Goal: Task Accomplishment & Management: Use online tool/utility

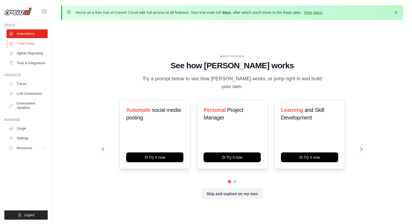
click at [31, 43] on link "Crew Studio" at bounding box center [27, 43] width 41 height 9
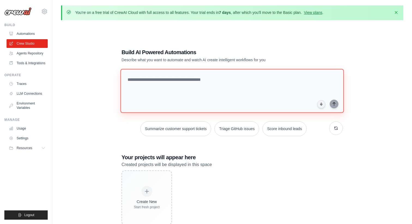
click at [164, 87] on textarea at bounding box center [231, 91] width 223 height 44
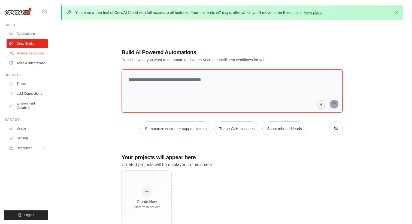
click at [29, 55] on link "Agents Repository" at bounding box center [27, 53] width 41 height 9
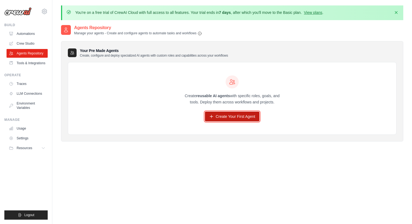
click at [222, 118] on link "Create Your First Agent" at bounding box center [232, 117] width 55 height 10
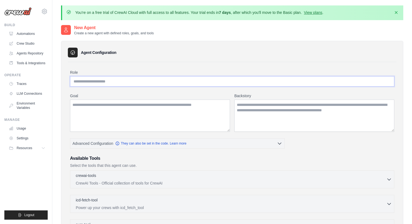
click at [148, 86] on input "Role" at bounding box center [232, 81] width 324 height 10
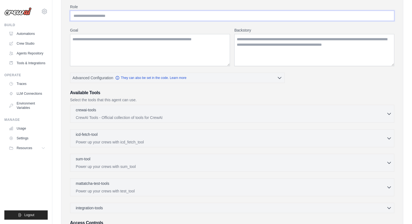
scroll to position [65, 0]
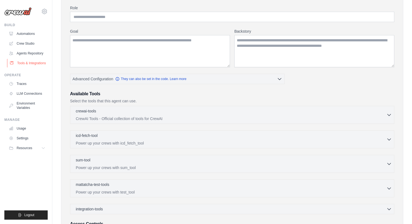
click at [29, 62] on link "Tools & Integrations" at bounding box center [27, 63] width 41 height 9
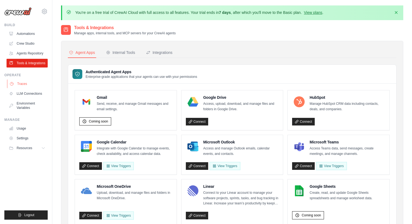
click at [21, 84] on link "Traces" at bounding box center [27, 84] width 41 height 9
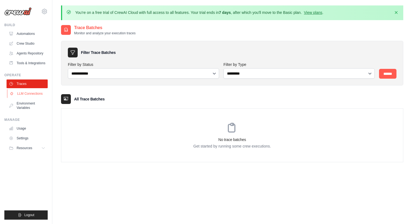
click at [26, 95] on link "LLM Connections" at bounding box center [27, 93] width 41 height 9
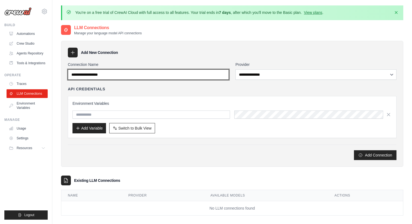
click at [112, 75] on input "Connection Name" at bounding box center [148, 74] width 161 height 10
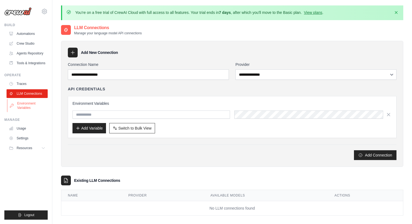
click at [28, 108] on link "Environment Variables" at bounding box center [27, 105] width 41 height 13
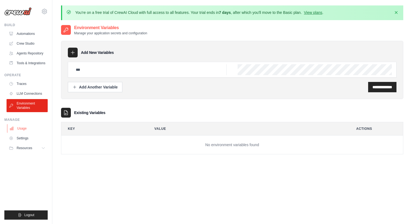
click at [26, 131] on link "Usage" at bounding box center [27, 128] width 41 height 9
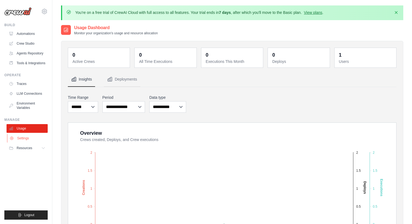
click at [29, 141] on link "Settings" at bounding box center [27, 138] width 41 height 9
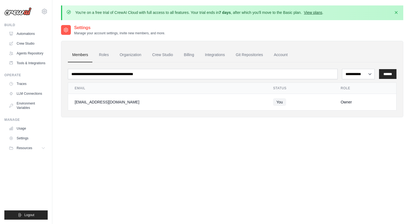
click at [320, 12] on link "View plans" at bounding box center [313, 12] width 18 height 4
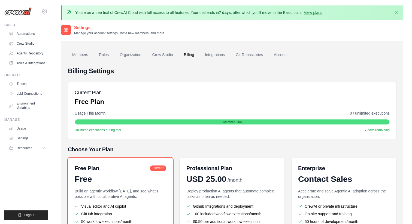
scroll to position [61, 0]
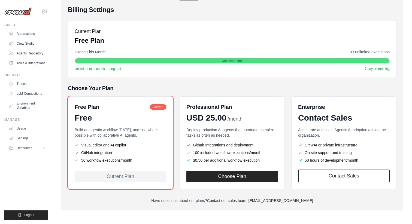
click at [199, 87] on h5 "Choose Your Plan" at bounding box center [232, 88] width 328 height 8
click at [108, 69] on span "Unlimited executions during trial" at bounding box center [98, 69] width 46 height 4
click at [131, 64] on div "Usage This Month 0 / unlimited executions Unlimited Trial Unlimited executions …" at bounding box center [232, 60] width 315 height 22
click at [139, 60] on div "Unlimited Trial" at bounding box center [232, 60] width 314 height 5
click at [157, 59] on div "Unlimited Trial" at bounding box center [232, 60] width 314 height 5
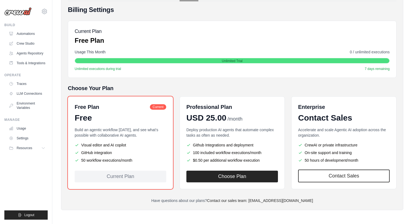
scroll to position [0, 0]
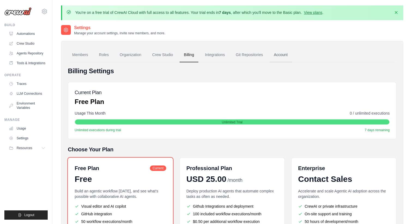
click at [283, 57] on link "Account" at bounding box center [280, 55] width 23 height 15
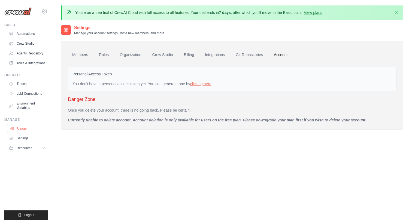
click at [21, 127] on link "Usage" at bounding box center [27, 128] width 41 height 9
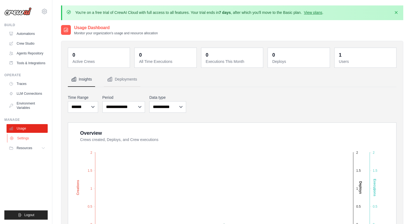
click at [24, 136] on link "Settings" at bounding box center [27, 138] width 41 height 9
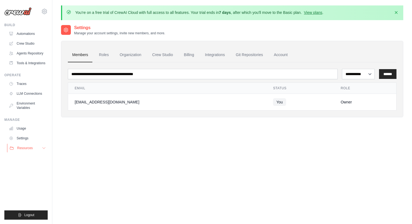
click at [27, 148] on span "Resources" at bounding box center [25, 148] width 16 height 4
click at [30, 165] on link "GitHub" at bounding box center [29, 166] width 38 height 8
click at [22, 84] on link "Traces" at bounding box center [27, 84] width 41 height 9
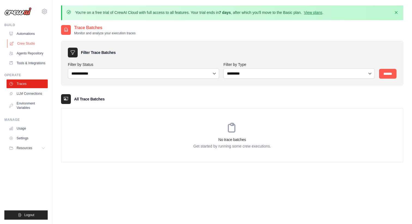
click at [27, 43] on link "Crew Studio" at bounding box center [27, 43] width 41 height 9
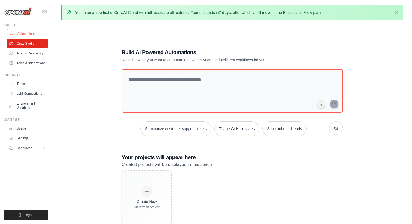
click at [31, 34] on link "Automations" at bounding box center [27, 33] width 41 height 9
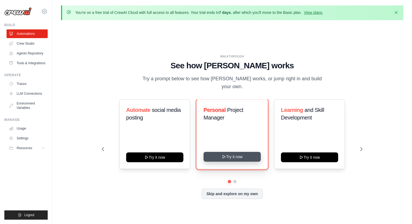
click at [220, 153] on button "Try it now" at bounding box center [231, 157] width 57 height 10
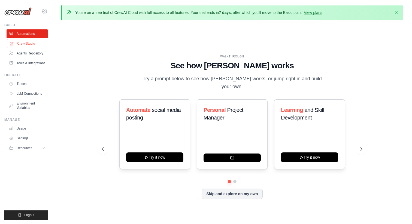
click at [27, 42] on link "Crew Studio" at bounding box center [27, 43] width 41 height 9
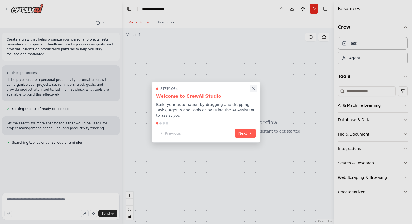
click at [255, 89] on icon "Close walkthrough" at bounding box center [253, 88] width 5 height 5
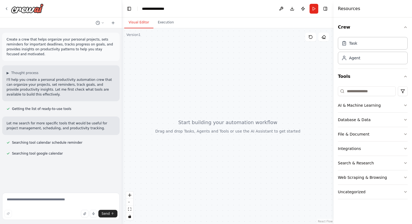
click at [156, 42] on div at bounding box center [227, 126] width 211 height 196
click at [164, 23] on button "Execution" at bounding box center [165, 22] width 25 height 11
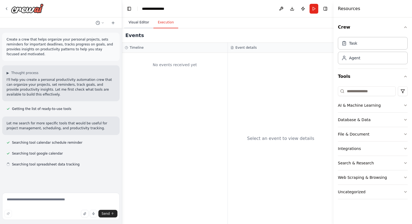
click at [138, 26] on button "Visual Editor" at bounding box center [138, 22] width 29 height 11
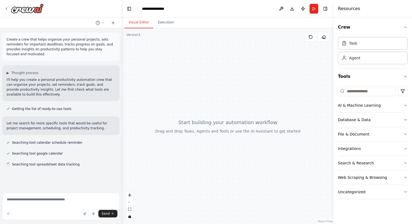
click at [144, 46] on div at bounding box center [227, 126] width 211 height 196
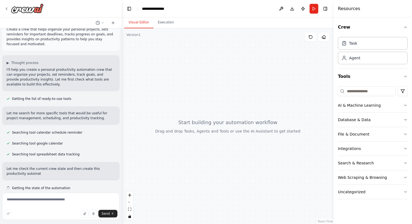
scroll to position [15, 0]
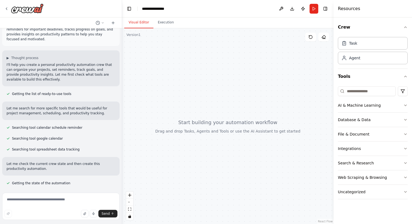
click at [174, 39] on div at bounding box center [227, 126] width 211 height 196
click at [150, 41] on div at bounding box center [227, 126] width 211 height 196
click at [194, 143] on div at bounding box center [227, 126] width 211 height 196
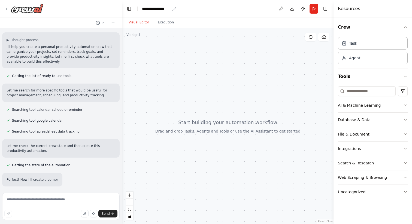
click at [156, 9] on div "**********" at bounding box center [156, 8] width 28 height 5
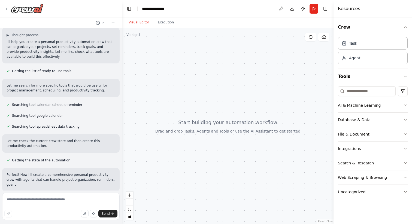
click at [155, 60] on div at bounding box center [227, 126] width 211 height 196
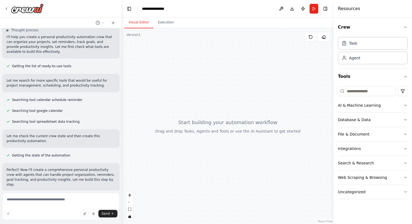
scroll to position [0, 0]
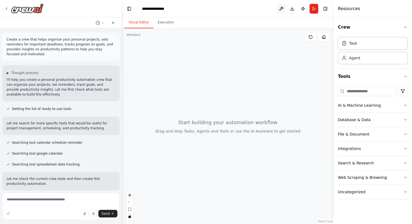
click at [283, 7] on button at bounding box center [281, 9] width 9 height 10
click at [292, 10] on button "Download" at bounding box center [292, 9] width 9 height 10
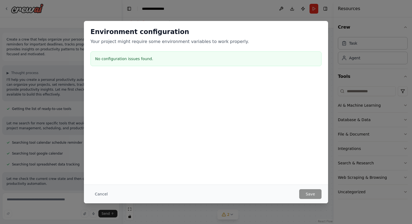
click at [101, 14] on div "Environment configuration Your project might require some environment variables…" at bounding box center [206, 112] width 412 height 224
click at [54, 49] on div "Environment configuration Your project might require some environment variables…" at bounding box center [206, 112] width 412 height 224
click at [36, 29] on div "Environment configuration Your project might require some environment variables…" at bounding box center [206, 112] width 412 height 224
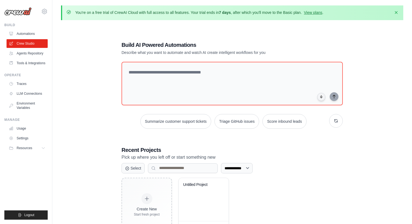
scroll to position [30, 0]
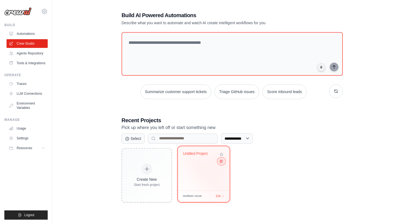
click at [222, 162] on button at bounding box center [221, 161] width 7 height 6
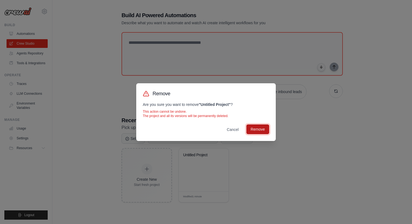
click at [266, 130] on button "Remove" at bounding box center [257, 129] width 23 height 10
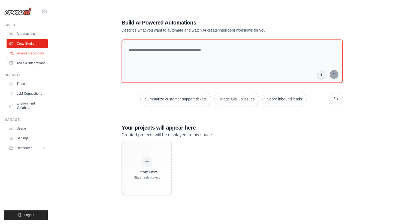
click at [37, 53] on link "Agents Repository" at bounding box center [27, 53] width 41 height 9
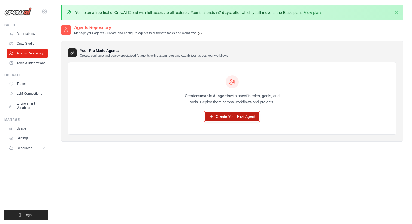
click at [219, 113] on link "Create Your First Agent" at bounding box center [232, 117] width 55 height 10
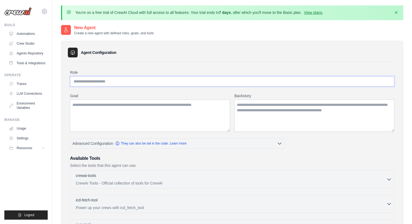
click at [130, 84] on input "Role" at bounding box center [232, 81] width 324 height 10
click at [126, 117] on textarea "Goal" at bounding box center [150, 116] width 160 height 32
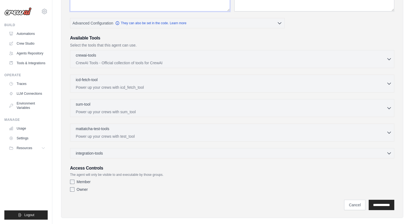
scroll to position [128, 0]
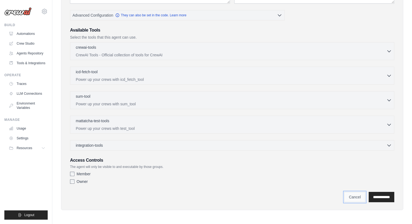
click at [346, 197] on link "Cancel" at bounding box center [354, 197] width 21 height 10
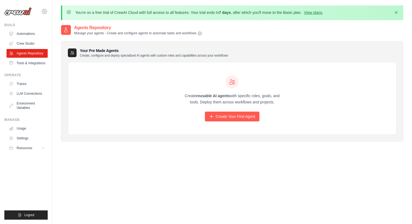
click at [45, 11] on icon at bounding box center [44, 11] width 7 height 7
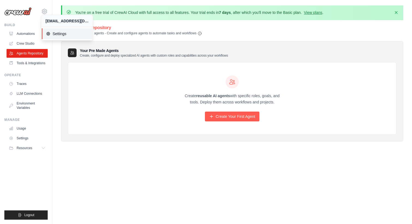
click at [53, 35] on span "Settings" at bounding box center [67, 33] width 43 height 5
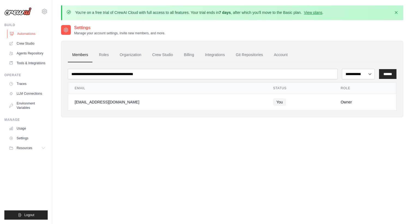
click at [26, 35] on link "Automations" at bounding box center [27, 33] width 41 height 9
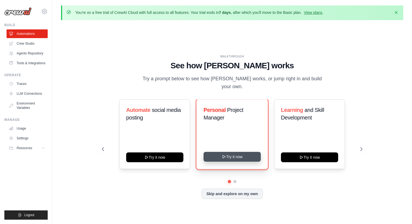
click at [239, 153] on button "Try it now" at bounding box center [231, 157] width 57 height 10
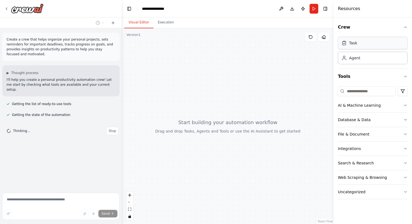
click at [385, 44] on div "Task" at bounding box center [373, 43] width 70 height 13
click at [383, 57] on div "Agent" at bounding box center [373, 57] width 70 height 13
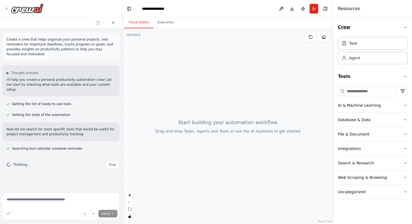
click at [407, 28] on icon "button" at bounding box center [405, 27] width 4 height 4
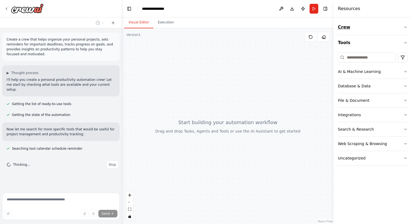
click at [407, 28] on icon "button" at bounding box center [405, 27] width 4 height 4
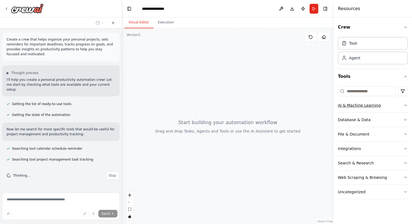
click at [406, 105] on icon "button" at bounding box center [405, 105] width 2 height 1
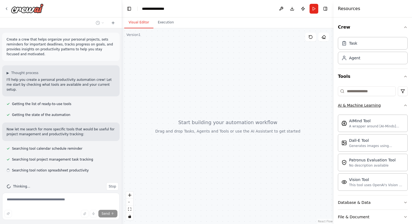
scroll to position [4, 0]
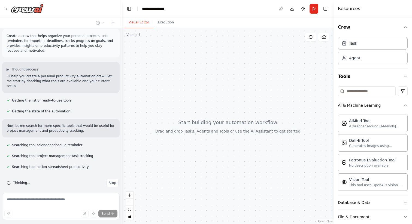
click at [406, 105] on icon "button" at bounding box center [405, 105] width 4 height 4
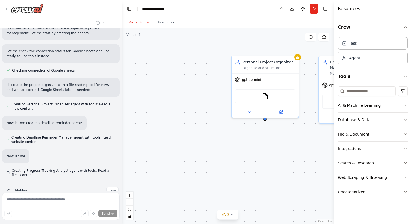
scroll to position [170, 0]
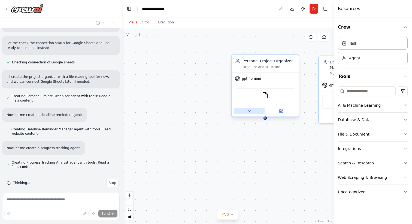
click at [246, 114] on button at bounding box center [249, 111] width 31 height 7
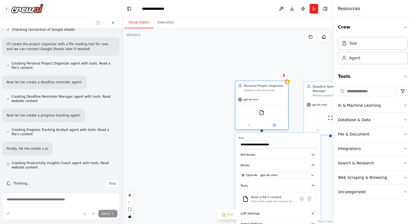
scroll to position [203, 0]
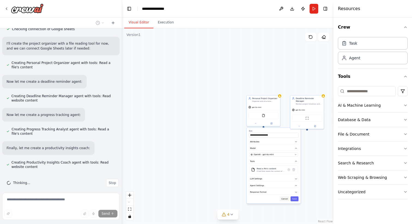
click at [285, 199] on button "Cancel" at bounding box center [284, 198] width 10 height 5
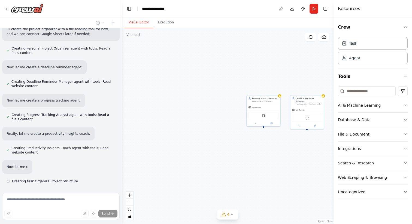
scroll to position [232, 0]
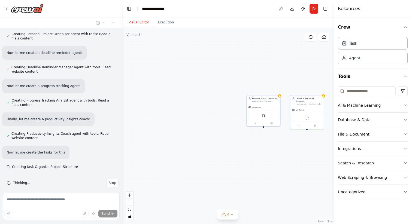
click at [307, 129] on div "Personal Project Organizer Organize and structure personal projects by analyzin…" at bounding box center [227, 126] width 211 height 196
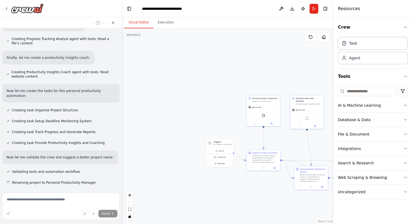
scroll to position [304, 0]
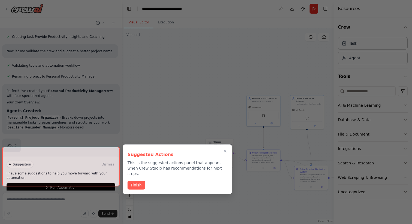
click at [164, 23] on div at bounding box center [206, 112] width 412 height 224
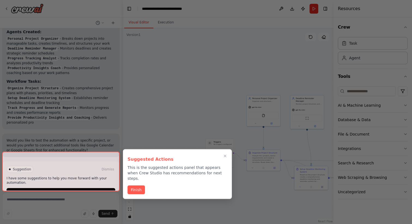
scroll to position [483, 0]
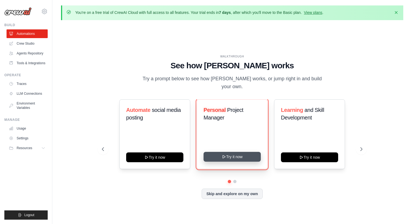
click at [229, 153] on button "Try it now" at bounding box center [231, 157] width 57 height 10
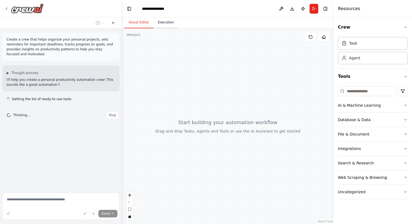
click at [169, 23] on button "Execution" at bounding box center [165, 22] width 25 height 11
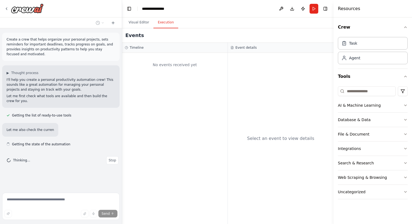
click at [142, 71] on div "No events received yet" at bounding box center [175, 65] width 100 height 19
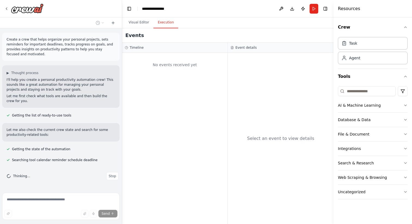
scroll to position [9, 0]
click at [156, 75] on div "No events received yet" at bounding box center [174, 138] width 105 height 171
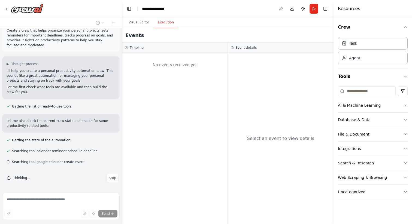
click at [133, 66] on div "No events received yet" at bounding box center [175, 65] width 100 height 19
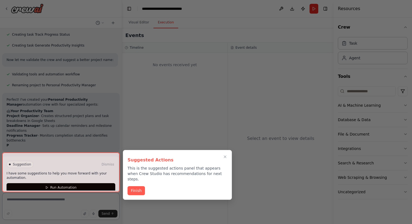
scroll to position [296, 0]
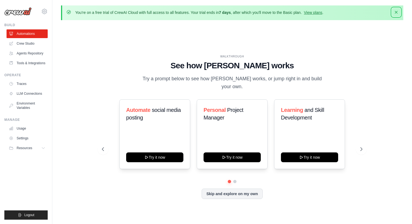
click at [394, 14] on icon "button" at bounding box center [395, 12] width 5 height 5
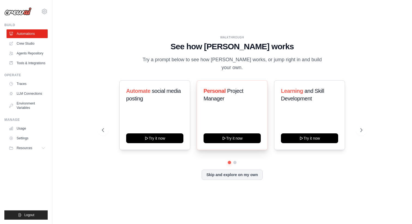
click at [218, 125] on div "Personal Project Manager Try it now" at bounding box center [232, 115] width 71 height 70
click at [33, 148] on button "Resources" at bounding box center [27, 148] width 41 height 9
click at [26, 62] on link "Tools & Integrations" at bounding box center [27, 63] width 41 height 9
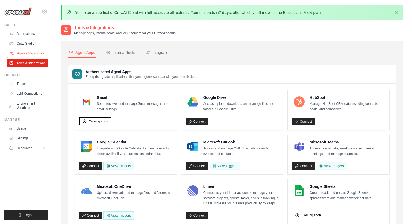
click at [26, 54] on link "Agents Repository" at bounding box center [27, 53] width 41 height 9
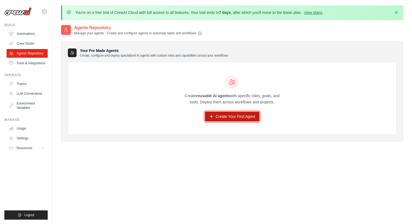
click at [216, 114] on link "Create Your First Agent" at bounding box center [232, 117] width 55 height 10
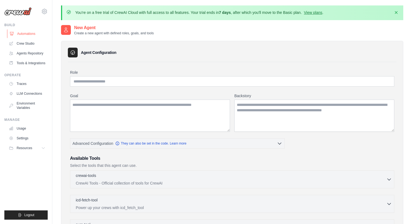
click at [29, 36] on link "Automations" at bounding box center [27, 33] width 41 height 9
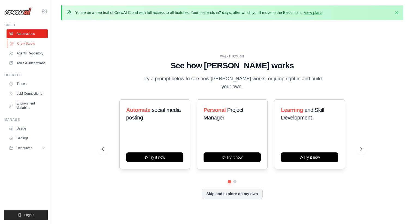
click at [28, 42] on link "Crew Studio" at bounding box center [27, 43] width 41 height 9
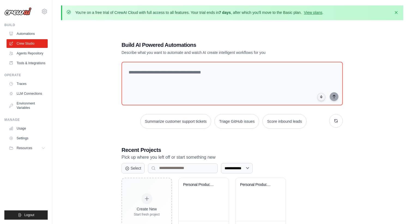
scroll to position [30, 0]
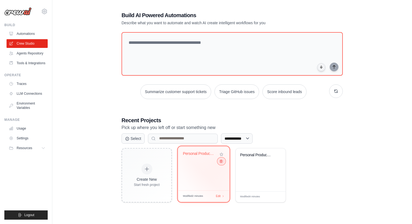
click at [221, 163] on button at bounding box center [221, 161] width 7 height 6
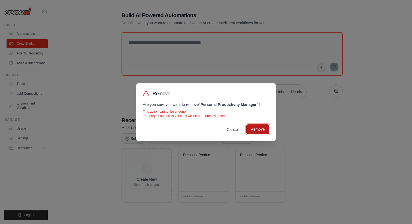
click at [257, 130] on button "Remove" at bounding box center [257, 129] width 23 height 10
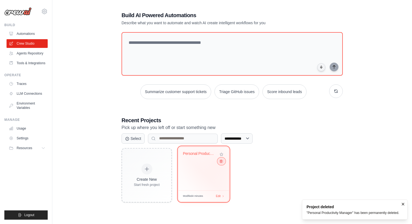
click at [221, 163] on icon at bounding box center [221, 161] width 4 height 4
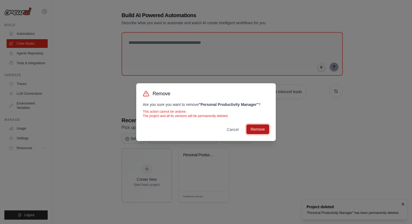
click at [252, 131] on button "Remove" at bounding box center [257, 129] width 23 height 10
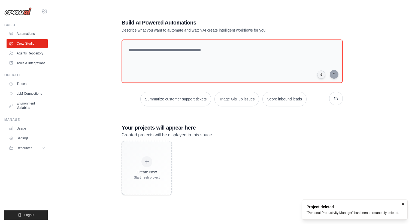
scroll to position [0, 0]
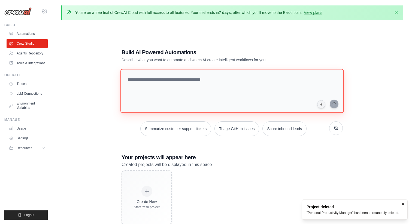
click at [168, 85] on textarea at bounding box center [231, 91] width 223 height 44
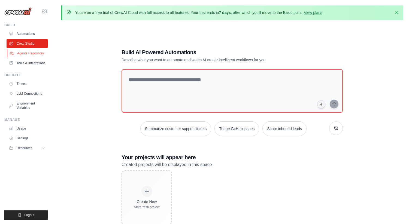
click at [38, 53] on link "Agents Repository" at bounding box center [27, 53] width 41 height 9
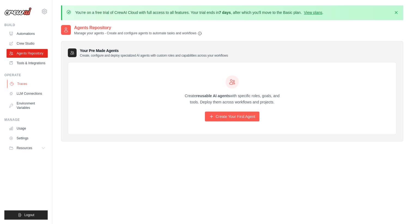
click at [21, 85] on link "Traces" at bounding box center [27, 84] width 41 height 9
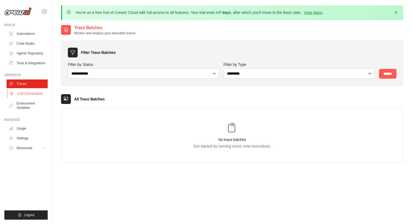
click at [25, 93] on link "LLM Connections" at bounding box center [27, 93] width 41 height 9
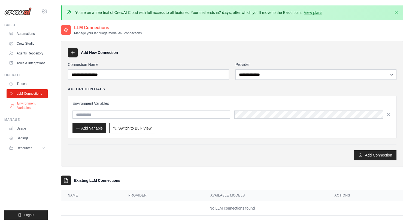
click at [28, 103] on link "Environment Variables" at bounding box center [27, 105] width 41 height 13
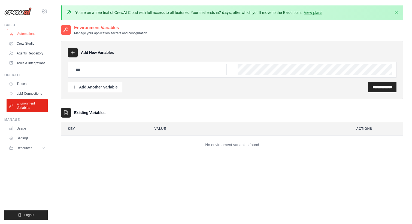
click at [29, 35] on link "Automations" at bounding box center [27, 33] width 41 height 9
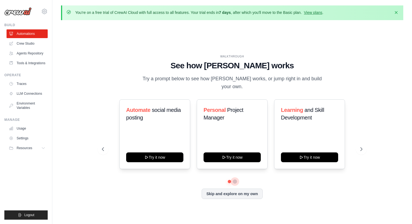
click at [234, 179] on button at bounding box center [235, 181] width 4 height 4
click at [362, 148] on icon at bounding box center [362, 149] width 2 height 3
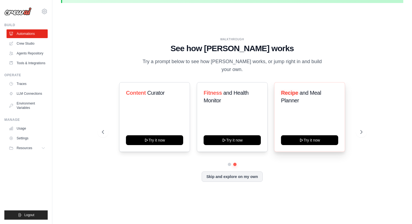
scroll to position [19, 0]
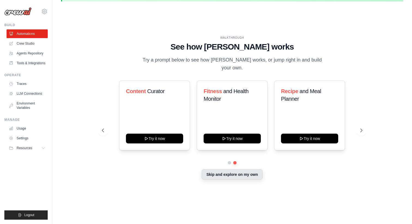
click at [236, 173] on button "Skip and explore on my own" at bounding box center [232, 174] width 61 height 10
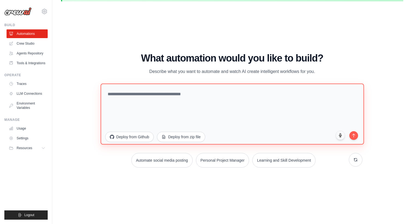
click at [170, 94] on textarea at bounding box center [231, 113] width 263 height 61
paste textarea "**********"
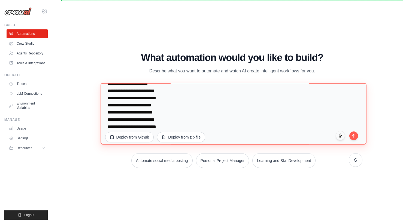
scroll to position [392, 0]
type textarea "**********"
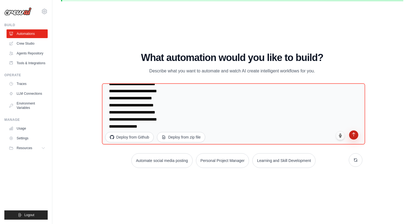
click at [354, 134] on icon "submit" at bounding box center [353, 134] width 5 height 5
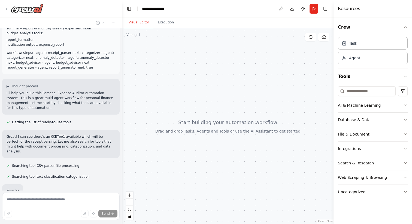
scroll to position [160, 0]
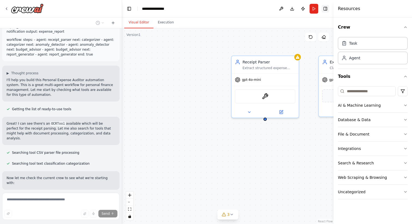
click at [325, 11] on button "Toggle Right Sidebar" at bounding box center [325, 9] width 8 height 8
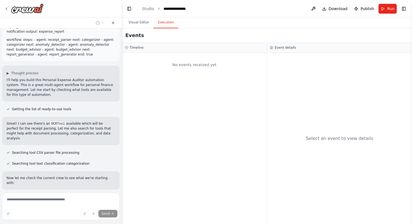
click at [167, 26] on button "Execution" at bounding box center [165, 22] width 25 height 11
click at [138, 25] on button "Visual Editor" at bounding box center [138, 22] width 29 height 11
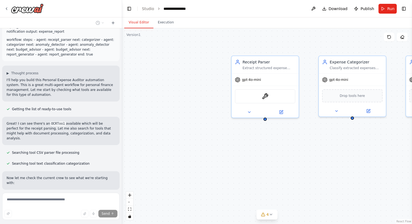
drag, startPoint x: 265, startPoint y: 74, endPoint x: 185, endPoint y: 80, distance: 80.3
click at [185, 80] on div "Receipt Parser Extract structured expense data from receipts and bank statement…" at bounding box center [267, 126] width 290 height 196
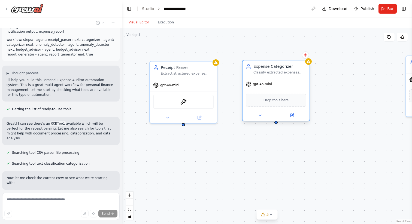
drag, startPoint x: 335, startPoint y: 82, endPoint x: 257, endPoint y: 90, distance: 78.6
click at [257, 90] on div "gpt-4o-mini Drop tools here" at bounding box center [275, 99] width 67 height 43
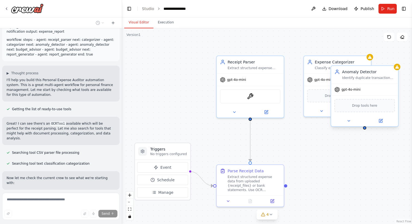
drag, startPoint x: 409, startPoint y: 83, endPoint x: 334, endPoint y: 96, distance: 76.5
click at [334, 96] on div "gpt-4o-mini Drop tools here" at bounding box center [364, 104] width 67 height 43
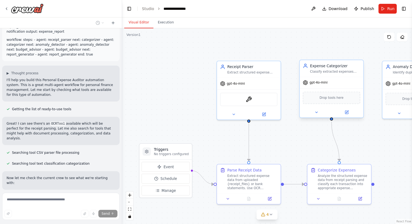
click at [361, 85] on div "gpt-4o-mini" at bounding box center [331, 82] width 63 height 11
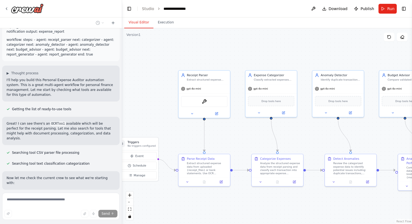
drag, startPoint x: 277, startPoint y: 62, endPoint x: 219, endPoint y: 60, distance: 58.1
click at [219, 60] on div ".deletable-edge-delete-btn { width: 20px; height: 20px; border: 0px solid #ffff…" at bounding box center [267, 126] width 290 height 196
click at [255, 103] on div "Drop tools here" at bounding box center [269, 100] width 46 height 10
click at [264, 99] on span "Drop tools here" at bounding box center [269, 100] width 19 height 4
click at [255, 114] on button at bounding box center [258, 111] width 24 height 5
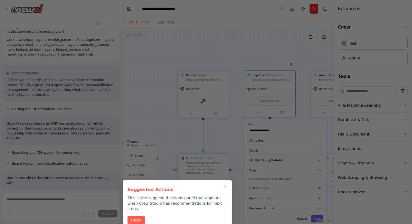
click at [224, 183] on div "Suggested Actions This is the suggested actions panel that appears when Crew St…" at bounding box center [177, 205] width 109 height 50
click at [139, 215] on button "Finish" at bounding box center [135, 219] width 17 height 9
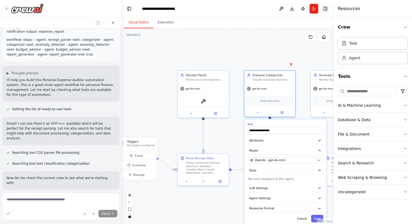
click at [323, 9] on button "Toggle Right Sidebar" at bounding box center [325, 9] width 8 height 8
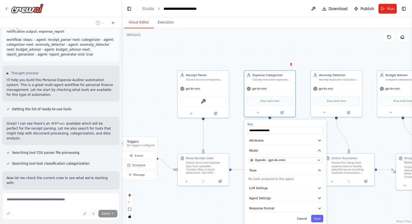
click at [265, 54] on div ".deletable-edge-delete-btn { width: 20px; height: 20px; border: 0px solid #ffff…" at bounding box center [267, 126] width 290 height 196
click at [266, 103] on div "Drop tools here" at bounding box center [269, 100] width 46 height 10
click at [269, 98] on span "Drop tools here" at bounding box center [269, 100] width 19 height 4
click at [269, 100] on span "Drop tools here" at bounding box center [269, 100] width 19 height 4
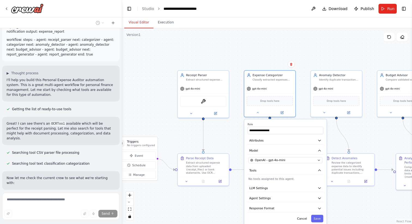
click at [285, 38] on div ".deletable-edge-delete-btn { width: 20px; height: 20px; border: 0px solid #ffff…" at bounding box center [267, 126] width 290 height 196
click at [275, 102] on span "Drop tools here" at bounding box center [269, 100] width 19 height 4
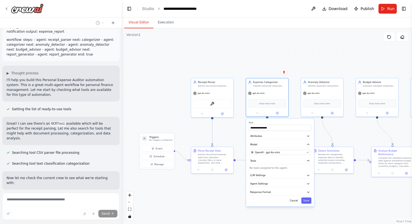
click at [152, 120] on div ".deletable-edge-delete-btn { width: 20px; height: 20px; border: 0px solid #ffff…" at bounding box center [267, 126] width 290 height 196
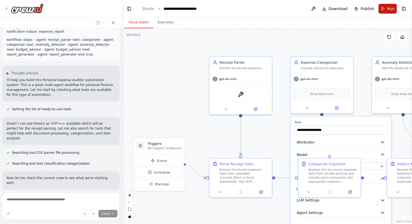
click at [384, 8] on button "Run" at bounding box center [387, 9] width 18 height 10
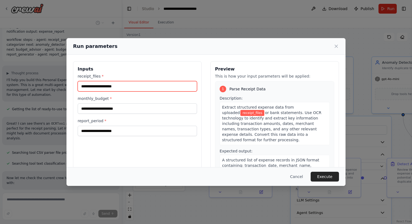
click at [124, 87] on input "receipt_files *" at bounding box center [137, 86] width 119 height 10
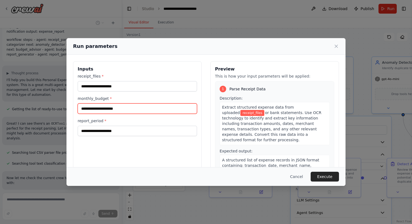
click at [101, 110] on input "monthly_budget *" at bounding box center [137, 108] width 119 height 10
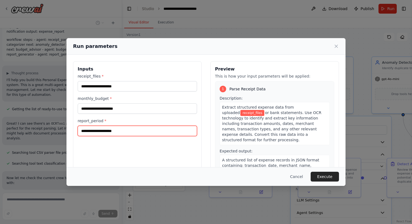
click at [95, 131] on input "report_period *" at bounding box center [137, 131] width 119 height 10
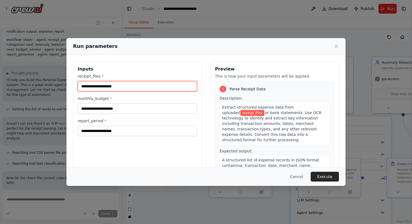
click at [110, 87] on input "receipt_files *" at bounding box center [137, 86] width 119 height 10
click at [108, 87] on input "receipt_files *" at bounding box center [137, 86] width 119 height 10
click at [114, 87] on input "receipt_files *" at bounding box center [137, 86] width 119 height 10
click at [111, 87] on input "receipt_files *" at bounding box center [137, 86] width 119 height 10
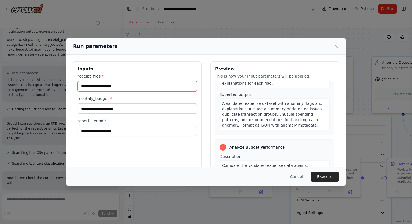
scroll to position [449, 0]
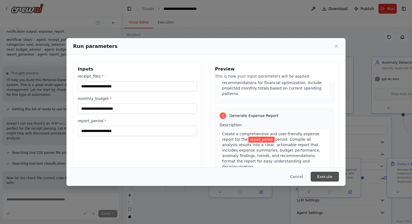
click at [317, 175] on button "Execute" at bounding box center [324, 177] width 28 height 10
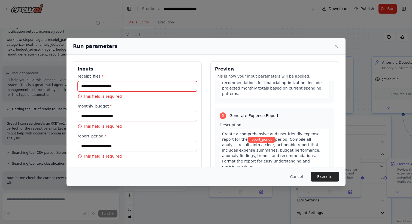
click at [101, 86] on input "receipt_files *" at bounding box center [137, 86] width 119 height 10
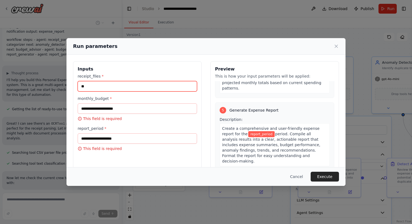
type input "*"
type input "**"
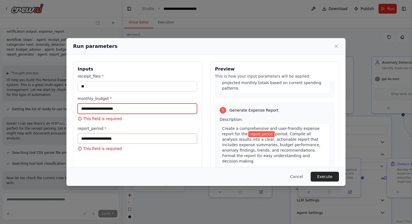
click at [102, 113] on input "monthly_budget *" at bounding box center [137, 108] width 119 height 10
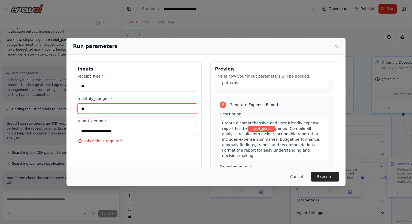
type input "**"
click at [99, 115] on div "receipt_files * ** monthly_budget * ** report_period * This field is required" at bounding box center [137, 109] width 119 height 70
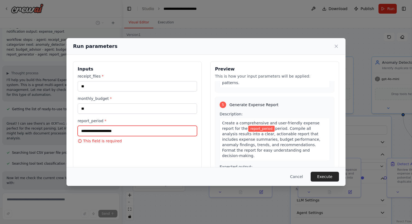
click at [99, 129] on input "report_period *" at bounding box center [137, 131] width 119 height 10
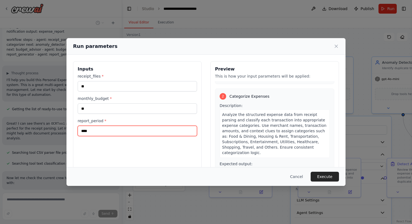
scroll to position [0, 0]
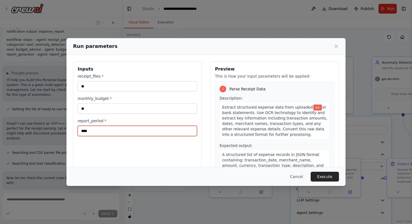
type input "****"
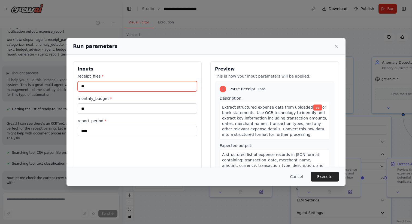
click at [102, 88] on input "**" at bounding box center [137, 86] width 119 height 10
type input "*"
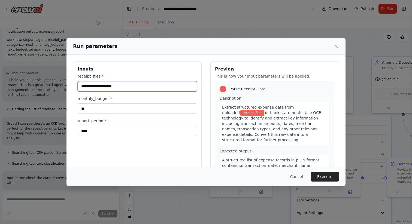
click at [144, 89] on input "receipt_files *" at bounding box center [137, 86] width 119 height 10
paste input "**********"
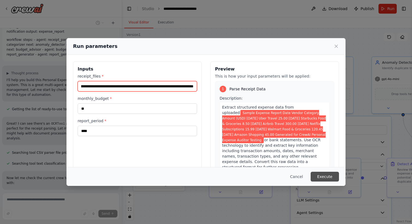
type input "**********"
click at [318, 173] on button "Execute" at bounding box center [324, 177] width 28 height 10
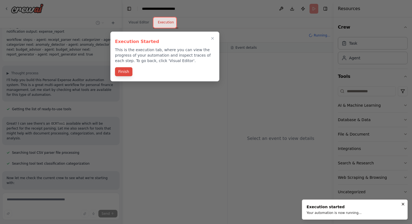
click at [127, 71] on button "Finish" at bounding box center [123, 71] width 17 height 9
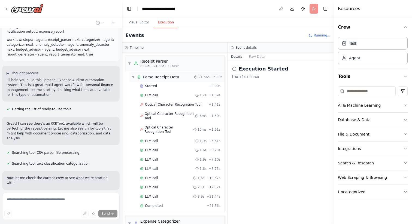
click at [135, 77] on div "▼ Parse Receipt Data" at bounding box center [156, 76] width 48 height 5
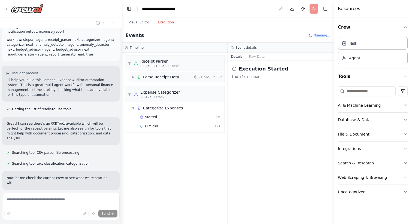
click at [135, 77] on div "▶ Parse Receipt Data" at bounding box center [156, 76] width 48 height 5
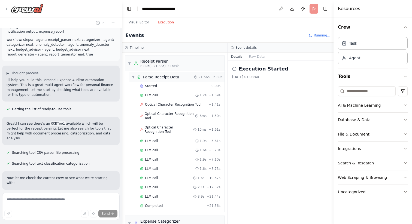
click at [135, 77] on div "▼ Parse Receipt Data" at bounding box center [156, 76] width 48 height 5
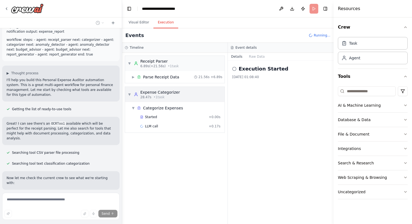
click at [130, 95] on span "▼" at bounding box center [129, 94] width 3 height 4
click at [130, 95] on span "▶" at bounding box center [129, 94] width 3 height 4
click at [135, 109] on div "▼ Categorize Expenses" at bounding box center [157, 107] width 51 height 5
click at [135, 109] on div "▶ Categorize Expenses" at bounding box center [157, 107] width 51 height 5
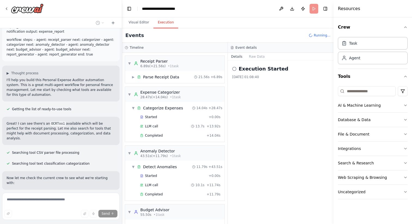
scroll to position [32, 0]
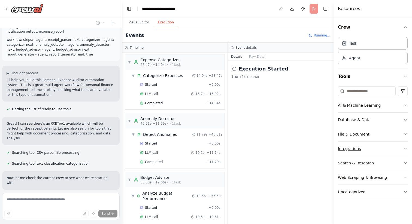
click at [354, 149] on div "Integrations" at bounding box center [349, 148] width 23 height 5
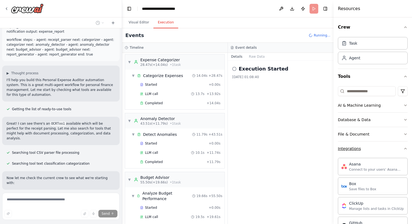
click at [354, 149] on div "Integrations" at bounding box center [349, 148] width 23 height 5
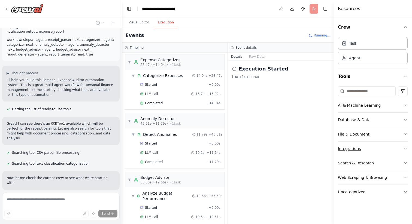
click at [406, 148] on icon "button" at bounding box center [405, 148] width 2 height 1
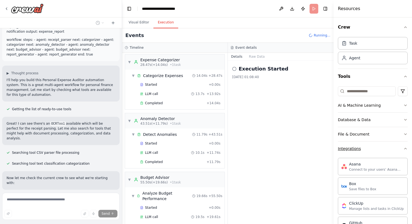
click at [406, 148] on icon "button" at bounding box center [405, 149] width 4 height 4
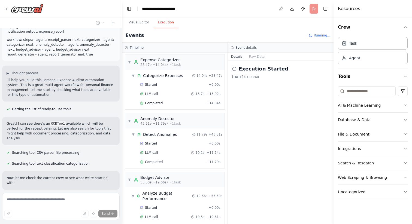
click at [405, 161] on icon "button" at bounding box center [405, 163] width 4 height 4
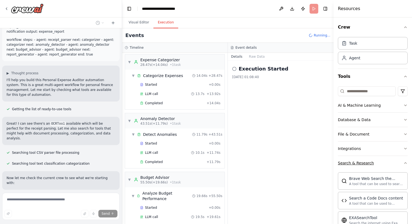
click at [404, 161] on icon "button" at bounding box center [405, 163] width 4 height 4
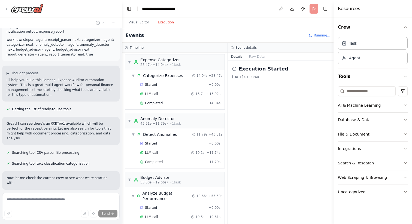
click at [403, 106] on icon "button" at bounding box center [405, 105] width 4 height 4
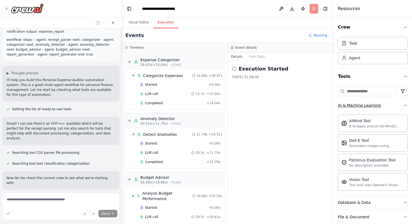
click at [403, 107] on icon "button" at bounding box center [405, 105] width 4 height 4
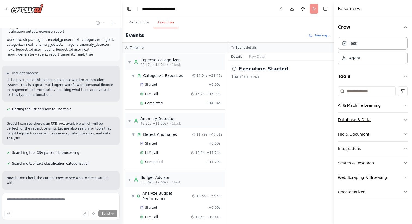
click at [403, 121] on icon "button" at bounding box center [405, 120] width 4 height 4
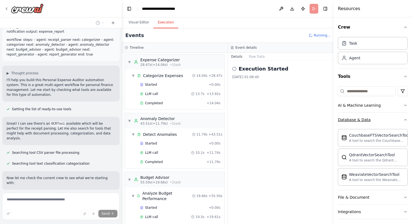
click at [403, 121] on icon "button" at bounding box center [405, 120] width 4 height 4
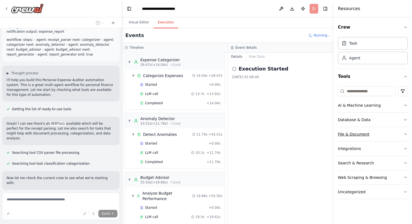
click at [406, 135] on icon "button" at bounding box center [405, 134] width 4 height 4
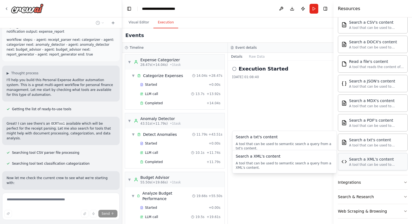
scroll to position [145, 0]
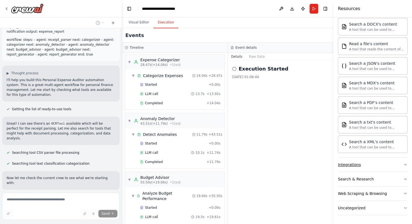
click at [406, 166] on icon "button" at bounding box center [405, 165] width 4 height 4
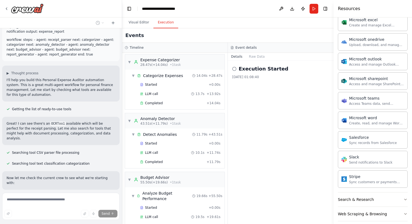
scroll to position [463, 0]
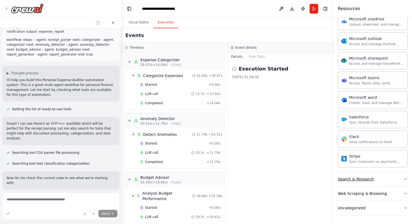
click at [403, 180] on icon "button" at bounding box center [405, 179] width 4 height 4
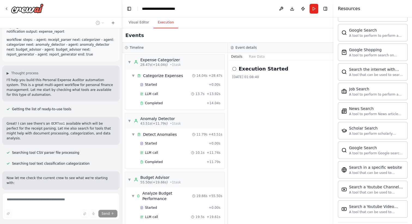
scroll to position [742, 0]
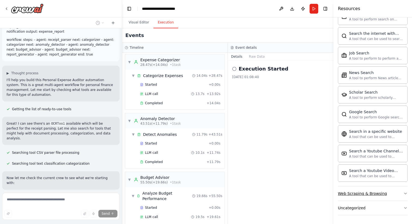
click at [406, 194] on icon "button" at bounding box center [405, 193] width 4 height 4
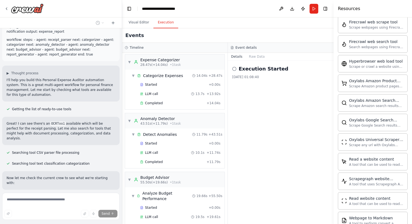
scroll to position [1041, 0]
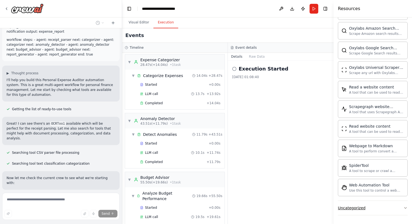
click at [404, 209] on icon "button" at bounding box center [405, 208] width 4 height 4
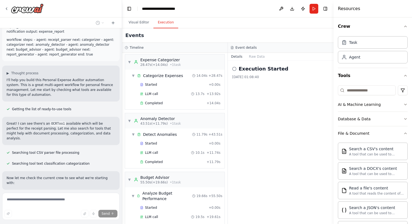
scroll to position [0, 0]
click at [406, 136] on button "File & Document" at bounding box center [373, 134] width 70 height 14
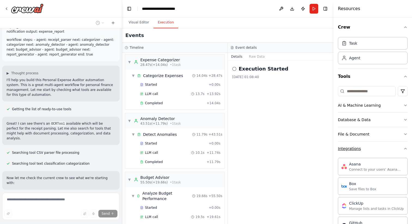
click at [406, 148] on icon "button" at bounding box center [405, 149] width 4 height 4
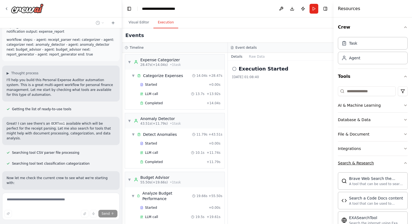
click at [406, 160] on button "Search & Research" at bounding box center [373, 163] width 70 height 14
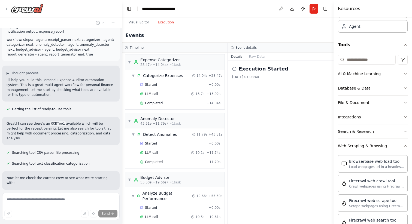
scroll to position [33, 0]
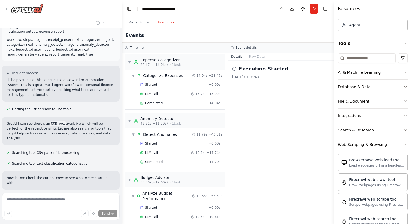
click at [405, 146] on icon "button" at bounding box center [405, 144] width 4 height 4
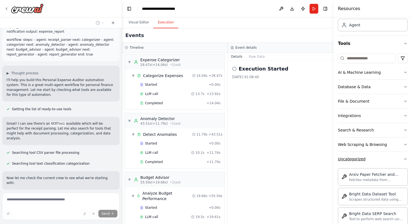
click at [404, 158] on icon "button" at bounding box center [405, 159] width 4 height 4
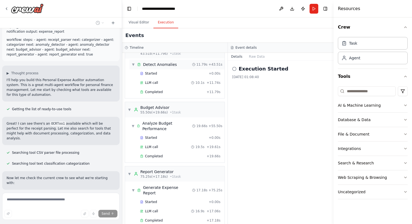
scroll to position [106, 0]
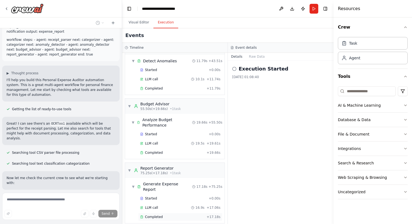
click at [156, 215] on span "Completed" at bounding box center [154, 217] width 18 height 4
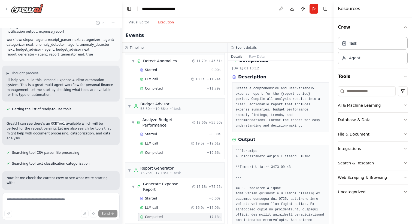
scroll to position [0, 0]
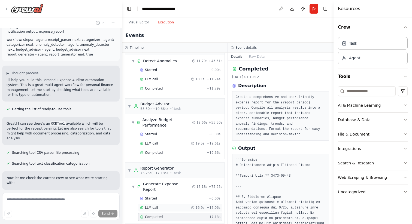
click at [172, 204] on div "LLM call 16.9s + 17.06s" at bounding box center [180, 208] width 84 height 8
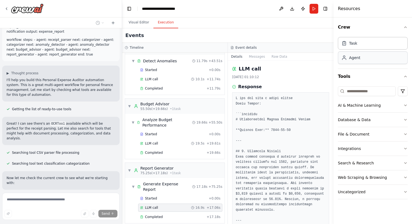
click at [368, 57] on div "Agent" at bounding box center [373, 57] width 70 height 13
click at [363, 47] on div "Task" at bounding box center [373, 43] width 70 height 13
click at [303, 10] on button "Publish" at bounding box center [302, 9] width 9 height 10
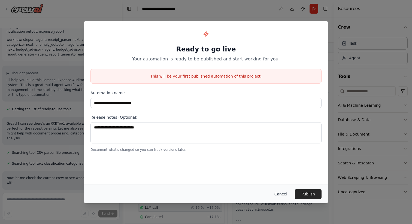
click at [281, 195] on button "Cancel" at bounding box center [281, 194] width 22 height 10
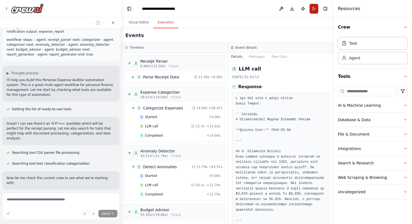
click at [312, 5] on button "Run" at bounding box center [313, 9] width 9 height 10
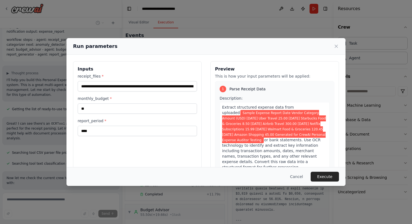
click at [246, 131] on span "Sample Expense Report Date Vendor Category Amount (USD) [DATE] Uber Travel 25.0…" at bounding box center [274, 126] width 104 height 33
click at [108, 105] on input "**" at bounding box center [137, 108] width 119 height 10
click at [103, 109] on input "**" at bounding box center [137, 108] width 119 height 10
type input "*"
type input "***"
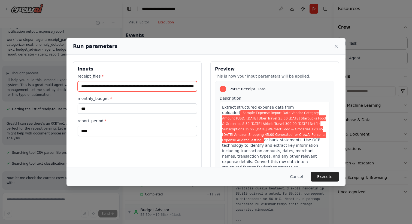
click at [129, 88] on input "**********" at bounding box center [137, 86] width 119 height 10
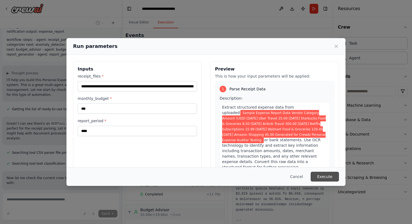
click at [330, 175] on button "Execute" at bounding box center [324, 177] width 28 height 10
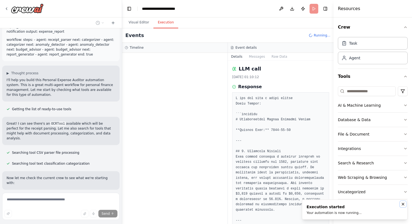
click at [404, 203] on icon "Notifications (F8)" at bounding box center [403, 204] width 4 height 4
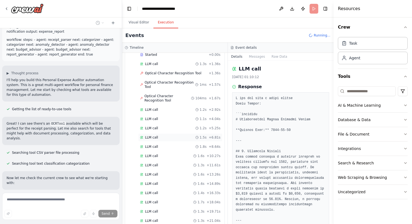
scroll to position [78, 0]
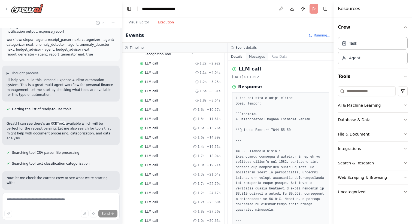
click at [255, 57] on button "Messages" at bounding box center [257, 57] width 23 height 8
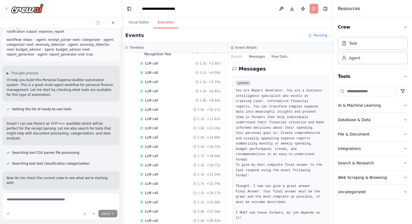
click at [272, 56] on button "Raw Data" at bounding box center [279, 57] width 22 height 8
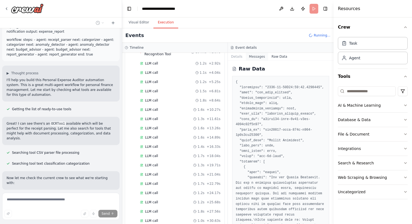
click at [252, 57] on button "Messages" at bounding box center [257, 57] width 23 height 8
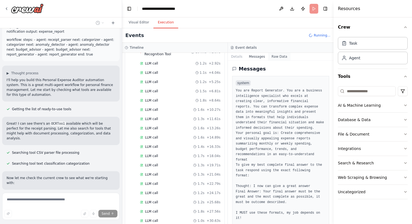
click at [273, 56] on button "Raw Data" at bounding box center [279, 57] width 22 height 8
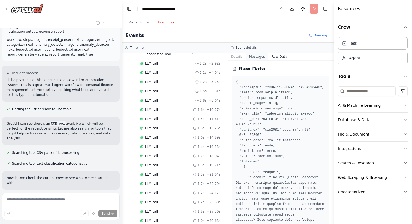
click at [257, 56] on button "Messages" at bounding box center [257, 57] width 23 height 8
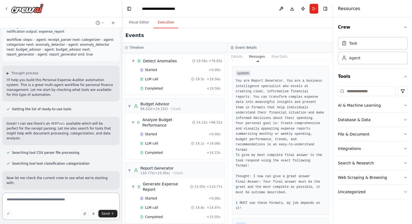
scroll to position [0, 0]
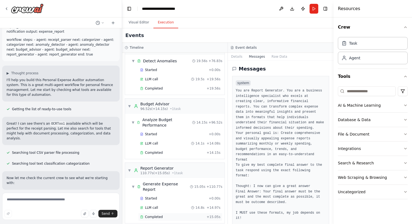
click at [157, 215] on span "Completed" at bounding box center [154, 217] width 18 height 4
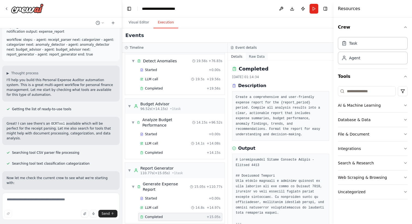
click at [254, 58] on button "Raw Data" at bounding box center [257, 57] width 22 height 8
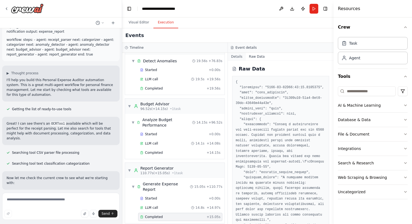
click at [238, 56] on button "Details" at bounding box center [237, 57] width 18 height 8
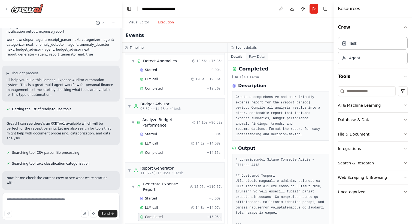
click at [255, 55] on button "Raw Data" at bounding box center [257, 57] width 22 height 8
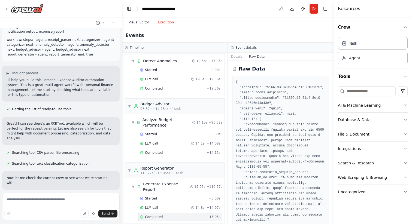
click at [137, 24] on button "Visual Editor" at bounding box center [138, 22] width 29 height 11
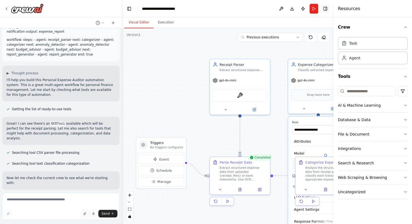
click at [324, 12] on button "Toggle Right Sidebar" at bounding box center [325, 9] width 8 height 8
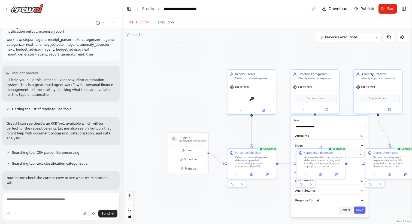
click at [348, 213] on button "Cancel" at bounding box center [345, 210] width 14 height 7
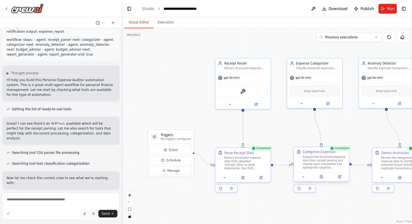
click at [322, 160] on div "Analyze the structured expense data from receipt parsing and classify each tran…" at bounding box center [325, 162] width 44 height 14
click at [322, 161] on div "Analyze the structured expense data from receipt parsing and classify each tran…" at bounding box center [327, 162] width 44 height 14
click at [323, 177] on icon at bounding box center [323, 177] width 1 height 0
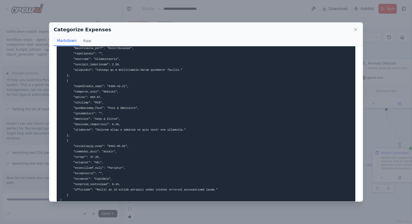
scroll to position [234, 0]
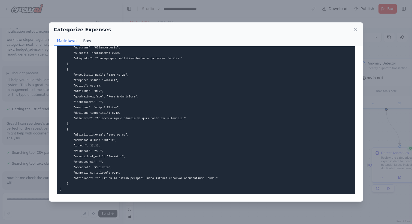
click at [87, 40] on button "Raw" at bounding box center [87, 41] width 14 height 10
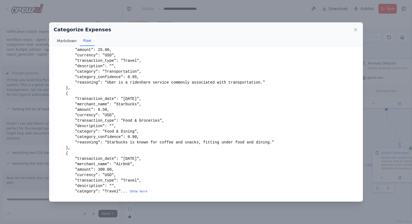
click at [69, 42] on button "Markdown" at bounding box center [67, 41] width 26 height 10
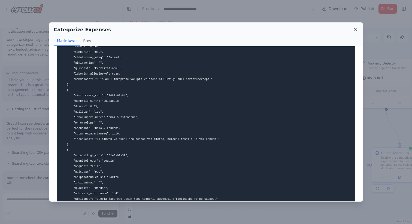
click at [354, 31] on icon at bounding box center [355, 29] width 5 height 5
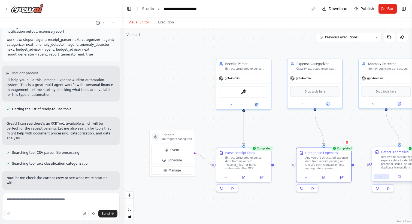
click at [383, 176] on button at bounding box center [381, 176] width 15 height 5
click at [403, 178] on button at bounding box center [399, 176] width 19 height 5
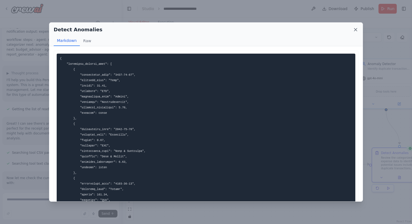
click at [355, 30] on icon at bounding box center [355, 29] width 5 height 5
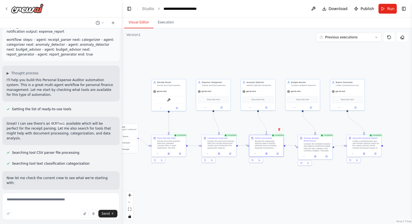
drag, startPoint x: 286, startPoint y: 181, endPoint x: 182, endPoint y: 173, distance: 104.3
click at [182, 173] on div ".deletable-edge-delete-btn { width: 20px; height: 20px; border: 0px solid #ffff…" at bounding box center [267, 126] width 290 height 196
click at [129, 8] on button "Toggle Left Sidebar" at bounding box center [129, 9] width 8 height 8
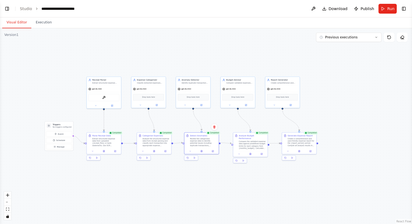
drag, startPoint x: 265, startPoint y: 111, endPoint x: 322, endPoint y: 108, distance: 57.0
click at [322, 108] on div ".deletable-edge-delete-btn { width: 20px; height: 20px; border: 0px solid #ffff…" at bounding box center [206, 126] width 412 height 196
click at [289, 154] on div "Generate Expense Report Create a comprehensive and user-friendly expense report…" at bounding box center [298, 143] width 35 height 22
click at [288, 152] on button at bounding box center [288, 150] width 10 height 3
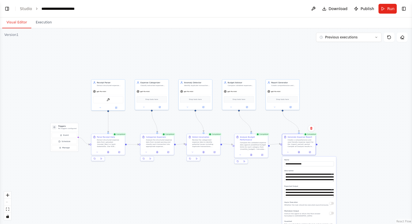
click at [299, 156] on div ".deletable-edge-delete-btn { width: 20px; height: 20px; border: 0px solid #ffff…" at bounding box center [206, 126] width 412 height 196
click at [299, 153] on button at bounding box center [298, 151] width 11 height 3
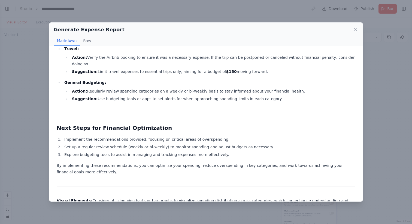
scroll to position [451, 0]
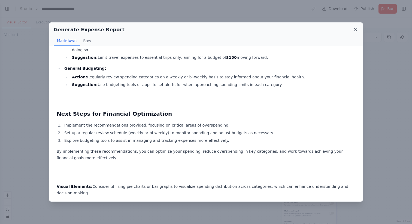
click at [354, 30] on icon at bounding box center [355, 29] width 5 height 5
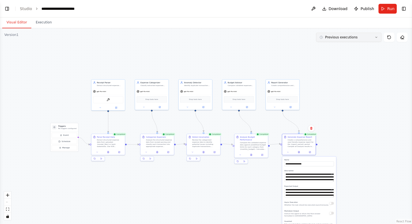
click at [350, 39] on span "Previous executions" at bounding box center [341, 37] width 32 height 4
click at [282, 33] on div ".deletable-edge-delete-btn { width: 20px; height: 20px; border: 0px solid #ffff…" at bounding box center [206, 126] width 412 height 196
click at [383, 10] on button "Run" at bounding box center [387, 9] width 18 height 10
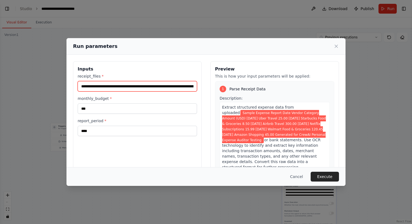
click at [178, 87] on input "**********" at bounding box center [137, 86] width 119 height 10
paste input "**********"
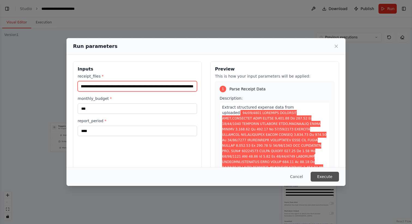
type input "**********"
click at [322, 175] on button "Execute" at bounding box center [324, 177] width 28 height 10
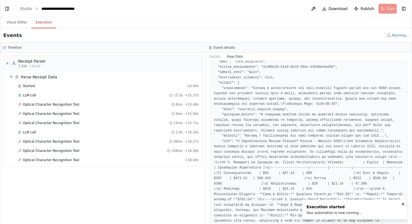
scroll to position [32, 0]
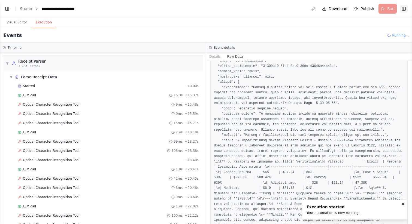
click at [403, 11] on button "Toggle Right Sidebar" at bounding box center [404, 9] width 8 height 8
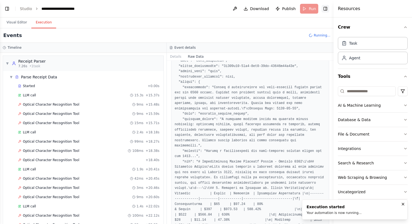
click at [325, 8] on button "Toggle Right Sidebar" at bounding box center [325, 9] width 8 height 8
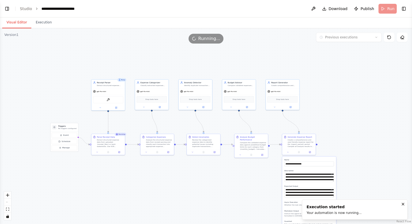
click at [21, 21] on button "Visual Editor" at bounding box center [16, 22] width 29 height 11
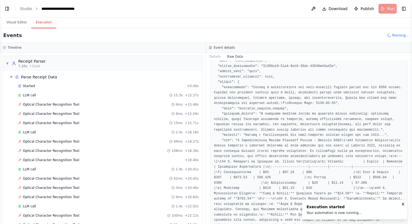
click at [40, 23] on button "Execution" at bounding box center [43, 22] width 25 height 11
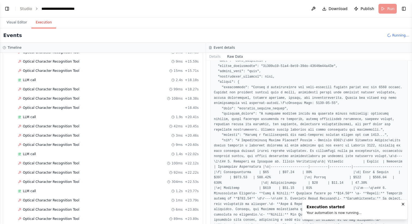
scroll to position [50, 0]
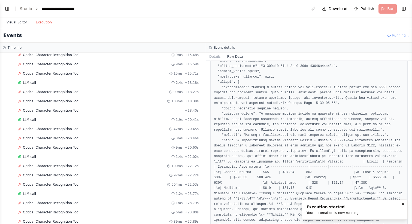
click at [17, 25] on button "Visual Editor" at bounding box center [16, 22] width 29 height 11
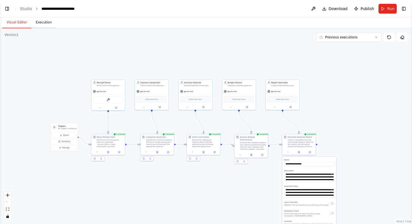
click at [47, 24] on button "Execution" at bounding box center [43, 22] width 25 height 11
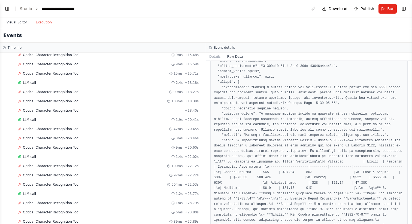
click at [19, 23] on button "Visual Editor" at bounding box center [16, 22] width 29 height 11
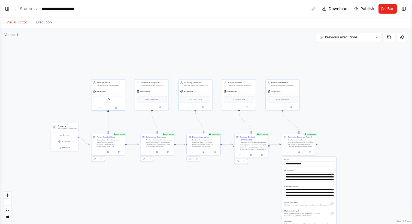
click at [299, 155] on div ".deletable-edge-delete-btn { width: 20px; height: 20px; border: 0px solid #ffff…" at bounding box center [206, 126] width 412 height 196
click at [299, 154] on div at bounding box center [298, 152] width 33 height 6
click at [298, 152] on icon at bounding box center [298, 152] width 1 height 2
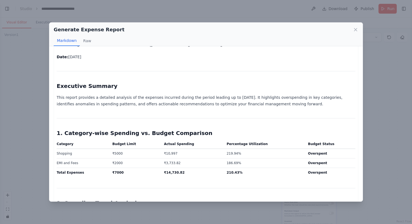
scroll to position [17, 0]
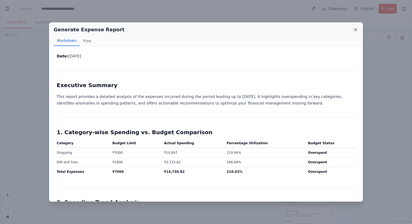
click at [354, 28] on icon at bounding box center [355, 29] width 3 height 3
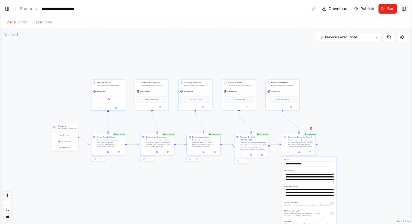
click at [403, 8] on button "Toggle Right Sidebar" at bounding box center [404, 9] width 8 height 8
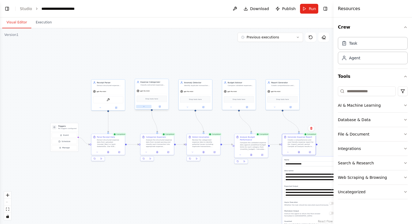
click at [146, 108] on button at bounding box center [144, 106] width 16 height 3
click at [159, 107] on icon at bounding box center [160, 106] width 2 height 2
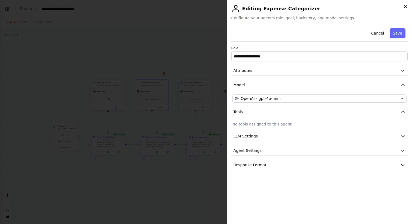
click at [404, 7] on icon "button" at bounding box center [405, 6] width 2 height 2
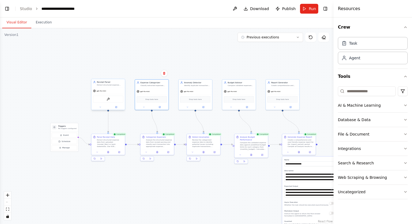
click at [108, 90] on div "gpt-4o-mini" at bounding box center [107, 91] width 33 height 6
click at [116, 109] on div at bounding box center [107, 106] width 33 height 5
click at [117, 107] on icon at bounding box center [116, 107] width 2 height 2
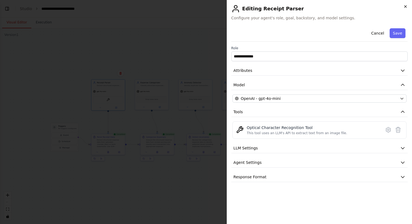
click at [406, 5] on icon "button" at bounding box center [405, 6] width 4 height 4
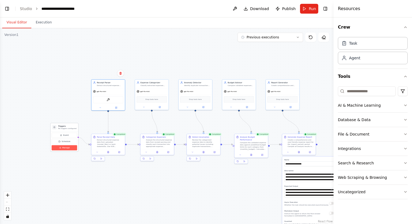
click at [69, 147] on button "Manage" at bounding box center [63, 147] width 25 height 5
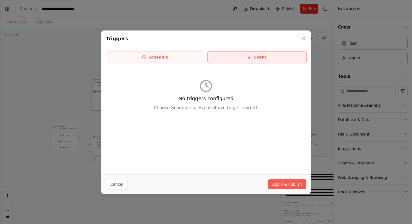
click at [230, 60] on button "Event" at bounding box center [257, 56] width 99 height 11
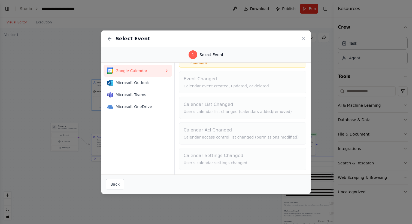
scroll to position [0, 0]
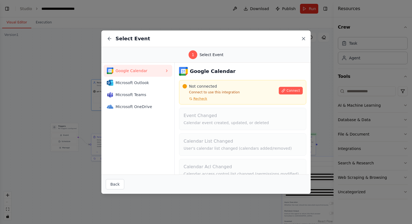
click at [305, 39] on icon at bounding box center [303, 38] width 5 height 5
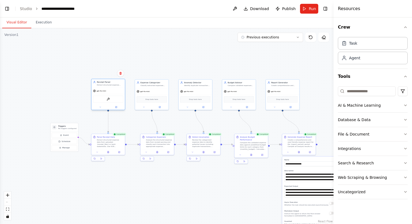
click at [110, 100] on div "OCRTool" at bounding box center [108, 99] width 30 height 7
click at [102, 110] on div at bounding box center [107, 106] width 33 height 5
click at [99, 108] on icon at bounding box center [100, 107] width 2 height 2
click at [116, 108] on icon at bounding box center [116, 107] width 2 height 2
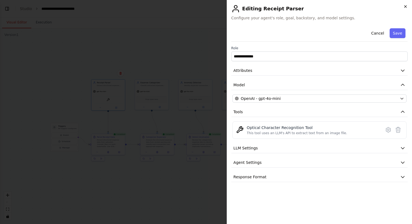
click at [404, 7] on icon "button" at bounding box center [405, 6] width 4 height 4
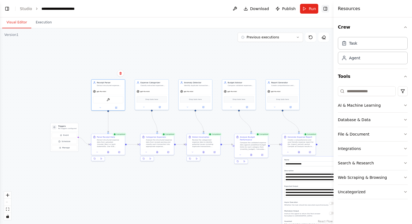
click at [325, 8] on button "Toggle Right Sidebar" at bounding box center [325, 9] width 8 height 8
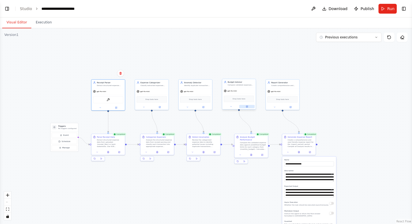
click at [248, 105] on button at bounding box center [247, 106] width 16 height 3
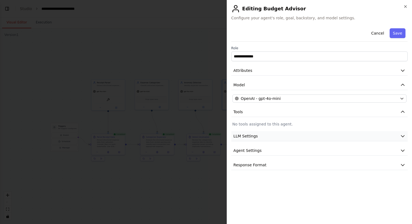
click at [247, 138] on span "LLM Settings" at bounding box center [245, 135] width 25 height 5
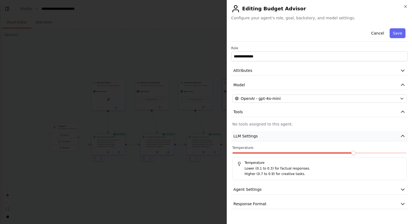
click at [247, 138] on span "LLM Settings" at bounding box center [245, 135] width 25 height 5
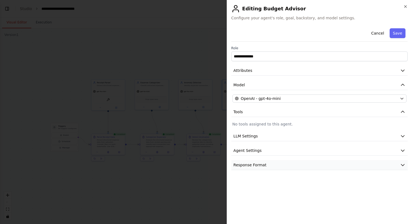
click at [247, 163] on span "Response Format" at bounding box center [249, 164] width 33 height 5
click at [377, 32] on button "Cancel" at bounding box center [377, 33] width 19 height 10
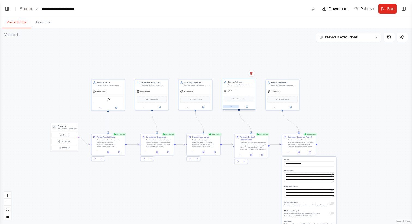
click at [231, 106] on icon at bounding box center [231, 106] width 2 height 2
click at [306, 87] on div ".deletable-edge-delete-btn { width: 20px; height: 20px; border: 0px solid #ffff…" at bounding box center [206, 126] width 412 height 196
click at [275, 108] on button at bounding box center [275, 106] width 16 height 3
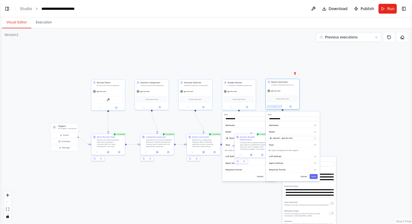
click at [275, 108] on button at bounding box center [275, 106] width 16 height 3
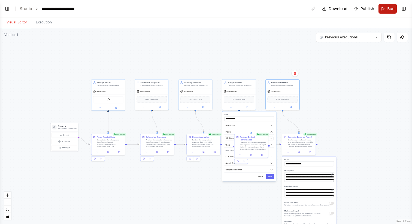
click at [389, 9] on span "Run" at bounding box center [390, 8] width 7 height 5
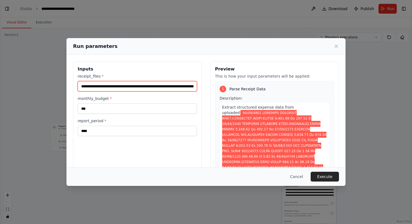
click at [133, 86] on input "receipt_files *" at bounding box center [137, 86] width 119 height 10
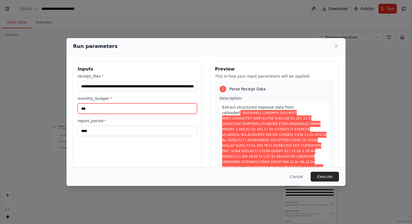
click at [109, 108] on input "***" at bounding box center [137, 108] width 119 height 10
click at [109, 108] on input "****" at bounding box center [137, 108] width 119 height 10
type input "****"
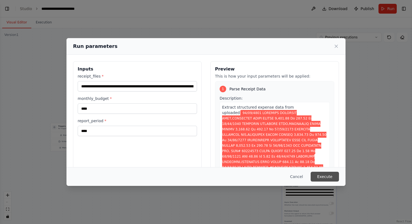
click at [325, 176] on button "Execute" at bounding box center [324, 177] width 28 height 10
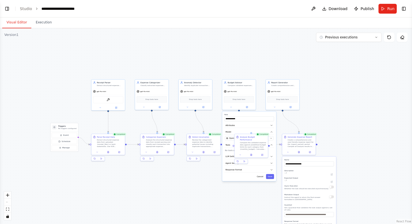
click at [18, 22] on button "Visual Editor" at bounding box center [16, 22] width 29 height 11
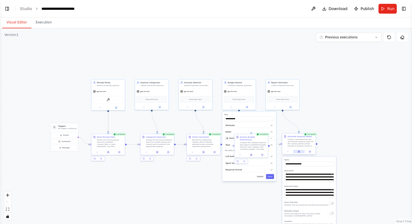
click at [298, 152] on icon at bounding box center [299, 152] width 2 height 2
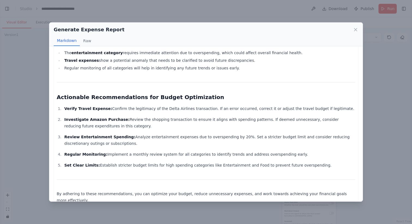
scroll to position [486, 0]
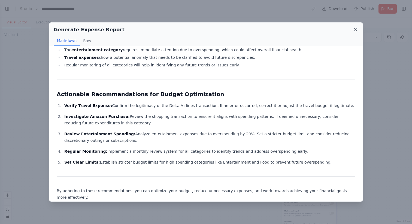
click at [354, 30] on icon at bounding box center [355, 29] width 5 height 5
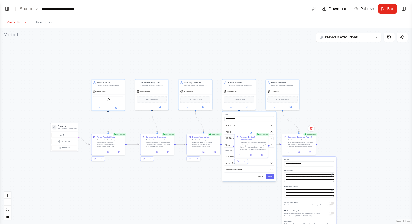
click at [349, 132] on div ".deletable-edge-delete-btn { width: 20px; height: 20px; border: 0px solid #ffff…" at bounding box center [206, 126] width 412 height 196
click at [261, 179] on div "**********" at bounding box center [249, 146] width 54 height 70
click at [261, 178] on button "Cancel" at bounding box center [260, 176] width 10 height 5
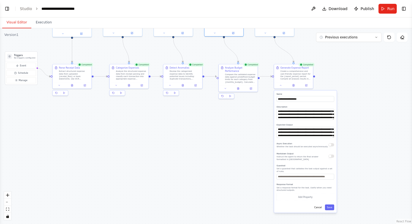
drag, startPoint x: 335, startPoint y: 121, endPoint x: 325, endPoint y: 47, distance: 74.5
click at [325, 47] on div ".deletable-edge-delete-btn { width: 20px; height: 20px; border: 0px solid #ffff…" at bounding box center [206, 126] width 412 height 196
click at [317, 206] on button "Cancel" at bounding box center [317, 208] width 11 height 6
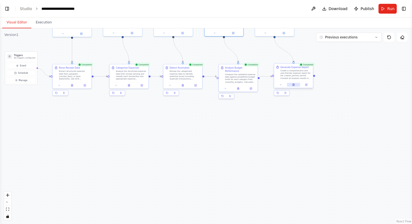
click at [295, 85] on button at bounding box center [293, 85] width 13 height 4
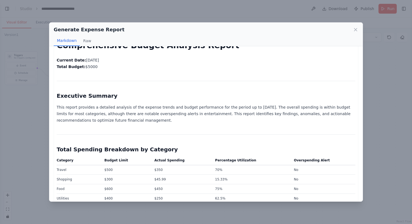
scroll to position [0, 0]
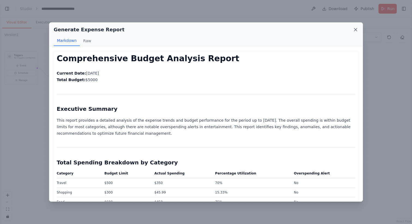
click at [355, 31] on icon at bounding box center [355, 29] width 5 height 5
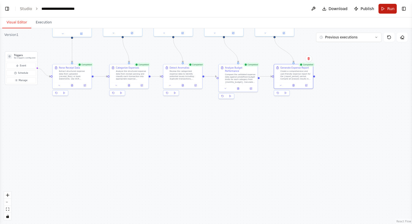
click at [383, 10] on button "Run" at bounding box center [387, 9] width 18 height 10
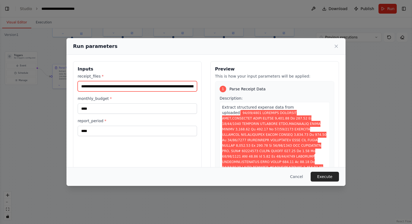
click at [154, 88] on input "receipt_files *" at bounding box center [137, 86] width 119 height 10
click at [251, 116] on span at bounding box center [274, 181] width 105 height 142
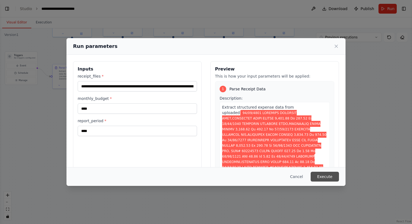
click at [314, 176] on button "Execute" at bounding box center [324, 177] width 28 height 10
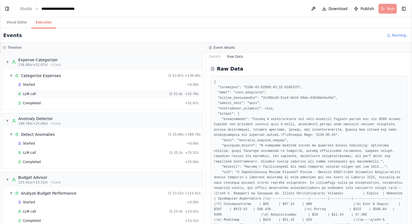
scroll to position [406, 0]
click at [20, 20] on button "Visual Editor" at bounding box center [16, 22] width 29 height 11
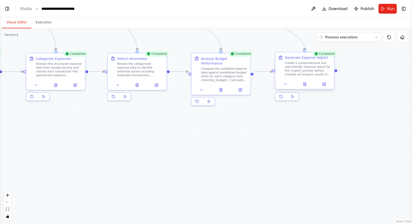
click at [306, 87] on div at bounding box center [304, 84] width 59 height 10
click at [304, 85] on icon at bounding box center [304, 85] width 1 height 0
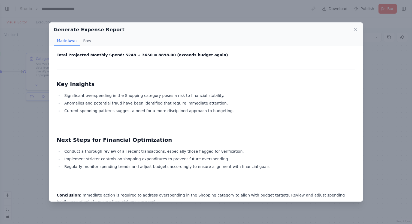
scroll to position [696, 0]
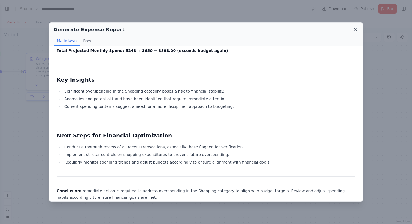
click at [354, 30] on icon at bounding box center [355, 29] width 5 height 5
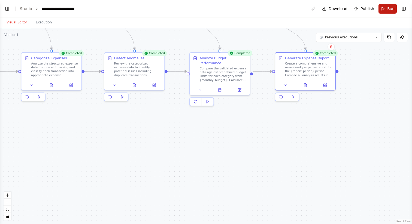
click at [383, 8] on button "Run" at bounding box center [387, 9] width 18 height 10
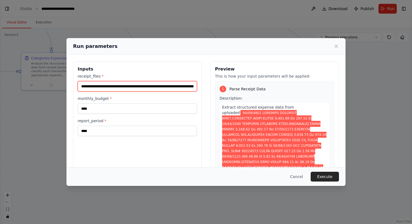
click at [164, 87] on input "receipt_files *" at bounding box center [137, 86] width 119 height 10
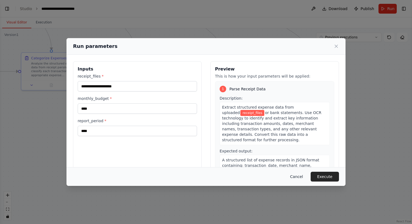
click at [299, 176] on button "Cancel" at bounding box center [297, 177] width 22 height 10
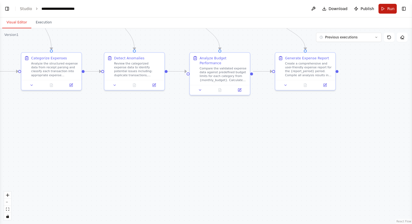
click at [388, 7] on span "Run" at bounding box center [390, 8] width 7 height 5
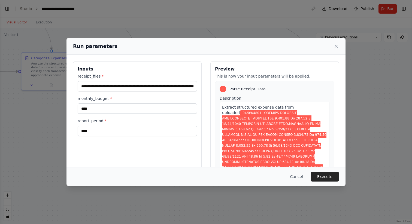
click at [93, 75] on label "receipt_files *" at bounding box center [137, 76] width 119 height 5
click at [93, 81] on input "receipt_files *" at bounding box center [137, 86] width 119 height 10
click at [93, 75] on label "receipt_files *" at bounding box center [137, 76] width 119 height 5
click at [93, 81] on input "receipt_files *" at bounding box center [137, 86] width 119 height 10
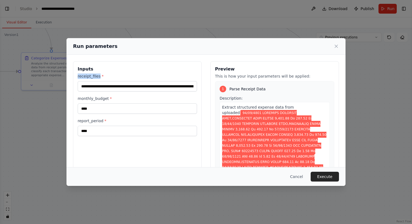
copy label "receipt_files"
click at [153, 89] on input "receipt_files *" at bounding box center [137, 86] width 119 height 10
click at [297, 175] on button "Cancel" at bounding box center [297, 177] width 22 height 10
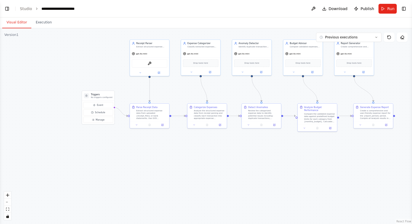
drag, startPoint x: 137, startPoint y: 72, endPoint x: 226, endPoint y: 96, distance: 92.0
click at [226, 96] on div ".deletable-edge-delete-btn { width: 20px; height: 20px; border: 0px solid #ffff…" at bounding box center [206, 126] width 412 height 196
click at [149, 62] on img at bounding box center [150, 63] width 4 height 4
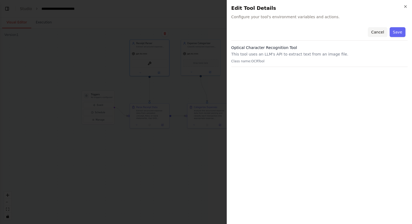
click at [373, 33] on button "Cancel" at bounding box center [377, 32] width 19 height 10
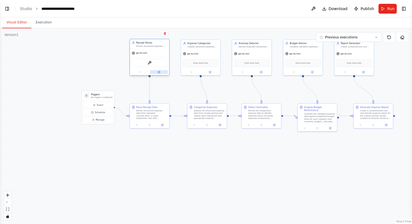
click at [157, 73] on button at bounding box center [159, 72] width 18 height 4
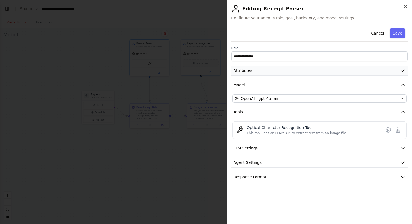
click at [265, 70] on button "Attributes" at bounding box center [319, 71] width 176 height 10
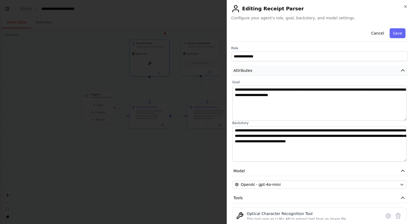
click at [265, 70] on button "Attributes" at bounding box center [319, 71] width 176 height 10
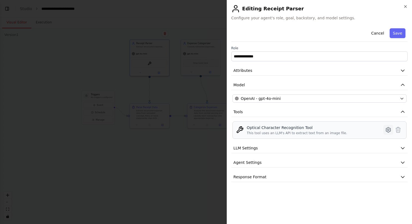
click at [388, 129] on icon at bounding box center [388, 130] width 2 height 2
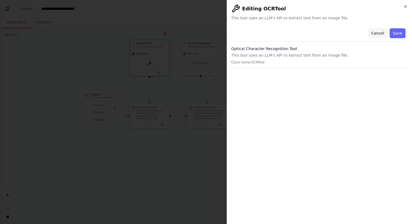
click at [379, 31] on button "Cancel" at bounding box center [377, 33] width 19 height 10
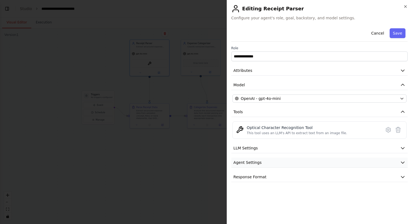
click at [400, 161] on icon "button" at bounding box center [402, 162] width 5 height 5
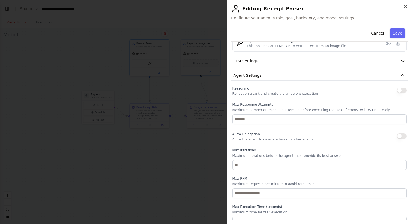
scroll to position [86, 0]
click at [400, 78] on icon "button" at bounding box center [402, 76] width 5 height 5
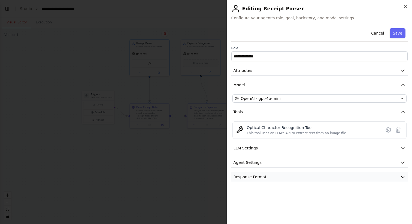
click at [403, 175] on icon "button" at bounding box center [402, 176] width 5 height 5
click at [403, 177] on icon "button" at bounding box center [402, 176] width 5 height 5
click at [377, 36] on button "Cancel" at bounding box center [377, 33] width 19 height 10
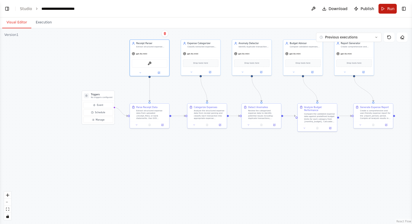
click at [385, 9] on button "Run" at bounding box center [387, 9] width 18 height 10
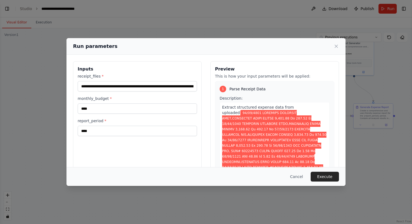
click at [258, 136] on span at bounding box center [274, 181] width 105 height 142
click at [257, 108] on span "Extract structured expense data from uploaded" at bounding box center [258, 110] width 72 height 10
click at [170, 88] on input "receipt_files *" at bounding box center [137, 86] width 119 height 10
click at [188, 88] on input "receipt_files *" at bounding box center [137, 86] width 119 height 10
click at [325, 177] on button "Execute" at bounding box center [324, 177] width 28 height 10
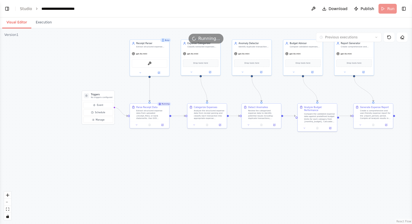
click at [24, 22] on button "Visual Editor" at bounding box center [16, 22] width 29 height 11
